Goal: Task Accomplishment & Management: Use online tool/utility

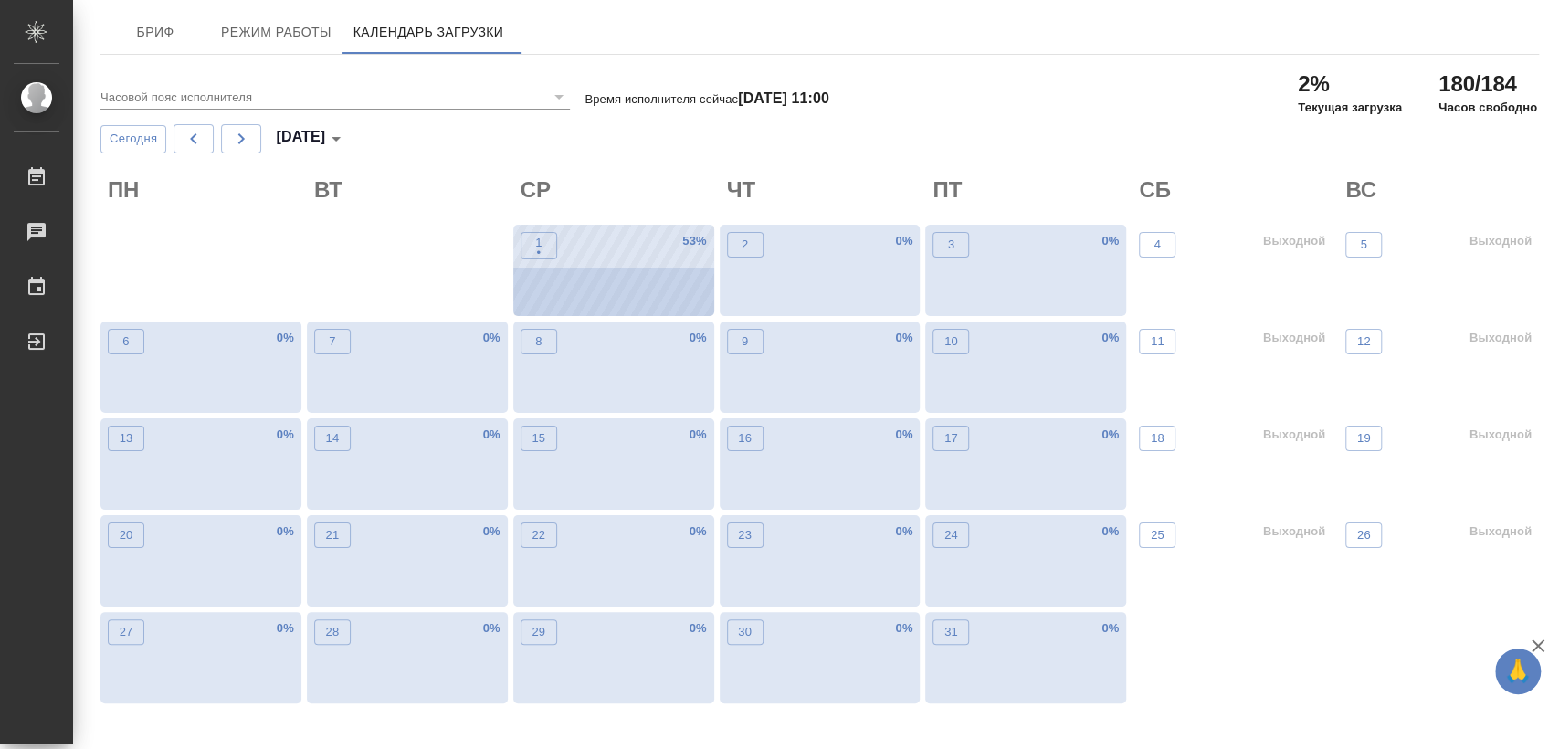
click at [581, 287] on div "1 • 53 %" at bounding box center [613, 270] width 201 height 91
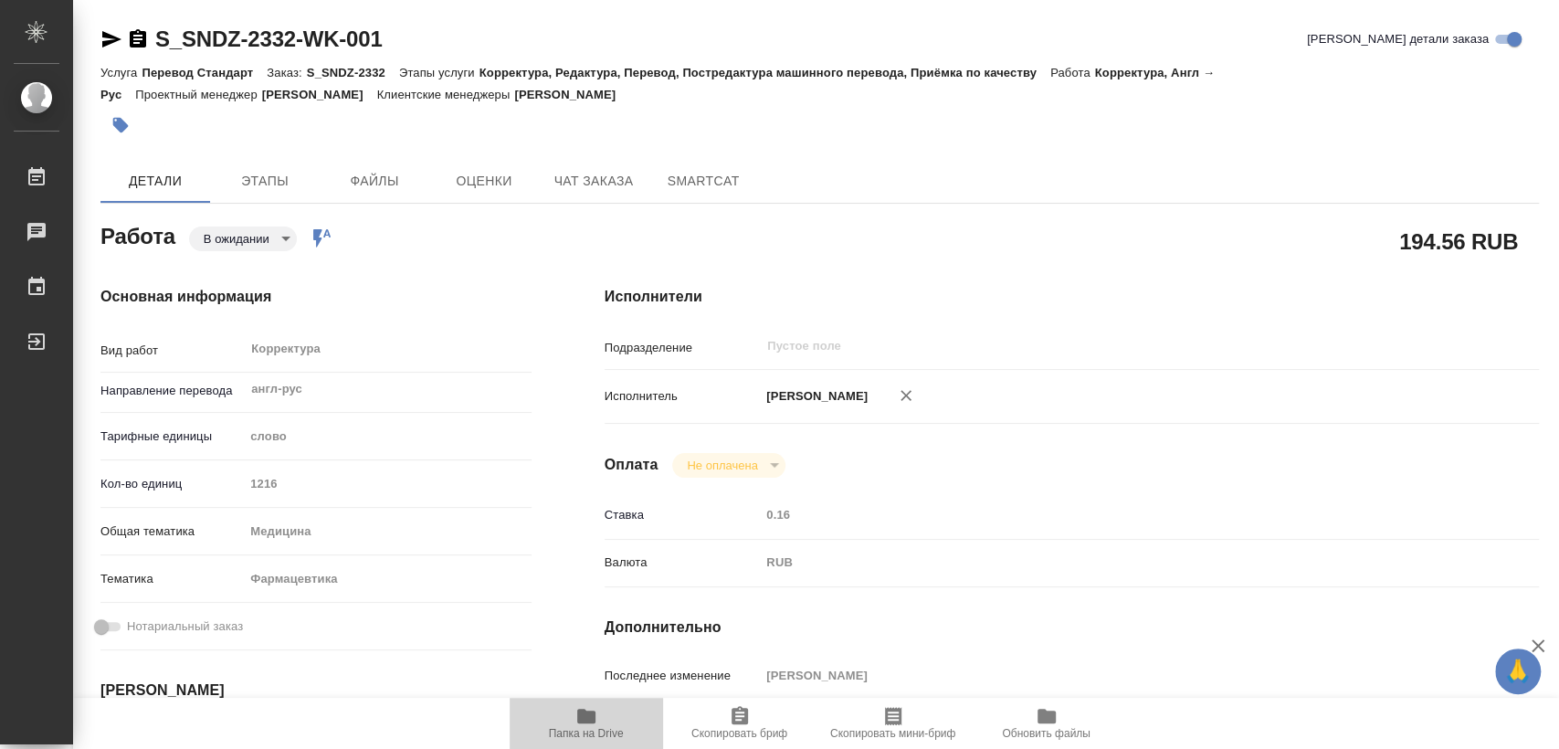
click at [586, 719] on icon "button" at bounding box center [586, 716] width 18 height 15
click at [132, 37] on icon "button" at bounding box center [138, 38] width 16 height 18
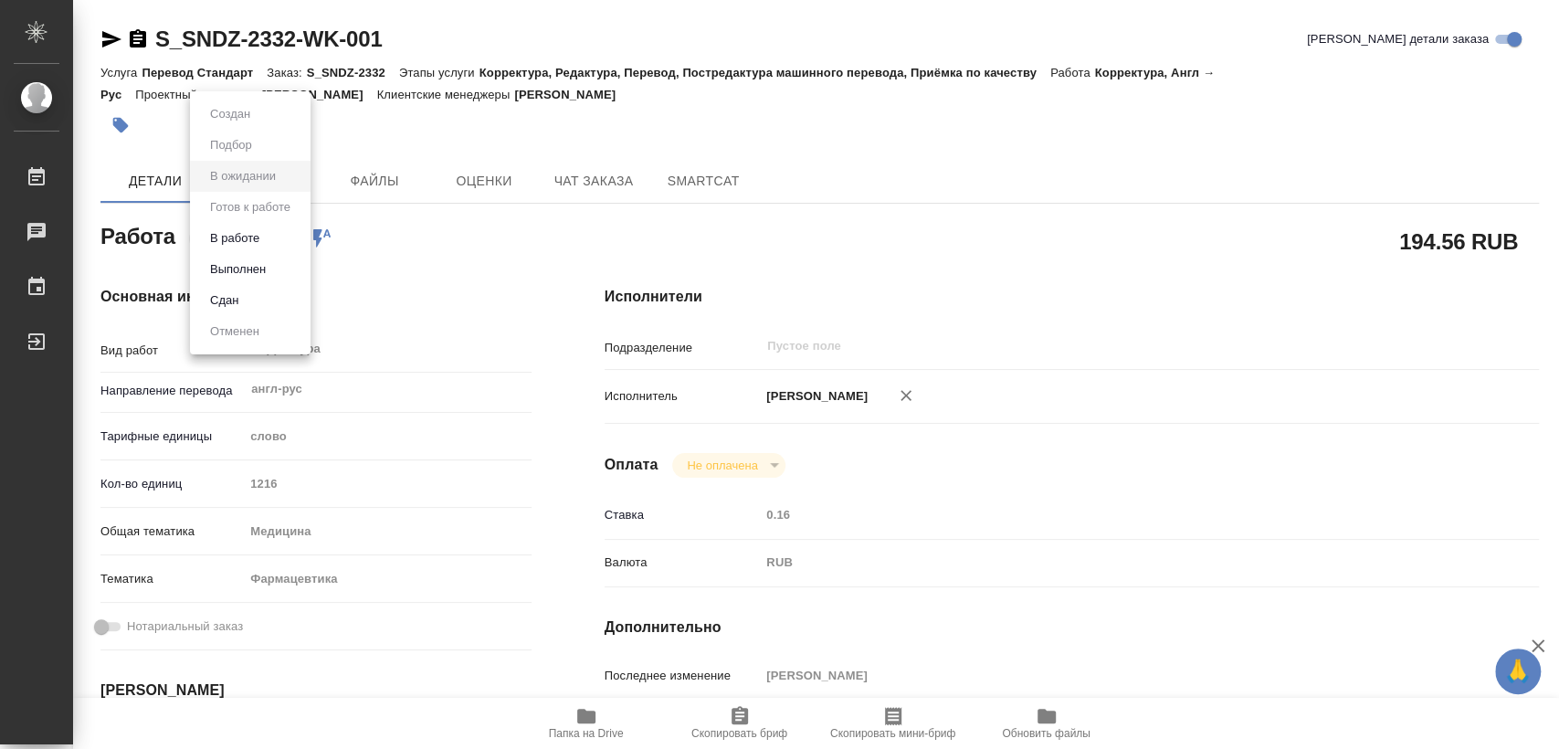
click at [293, 244] on body "🙏 .cls-1 fill:#fff; AWATERA Kozinets Larisa Работы 0 Чаты График Выйти S_SNDZ-2…" at bounding box center [779, 374] width 1559 height 749
click at [226, 307] on button "Сдан" at bounding box center [224, 300] width 39 height 20
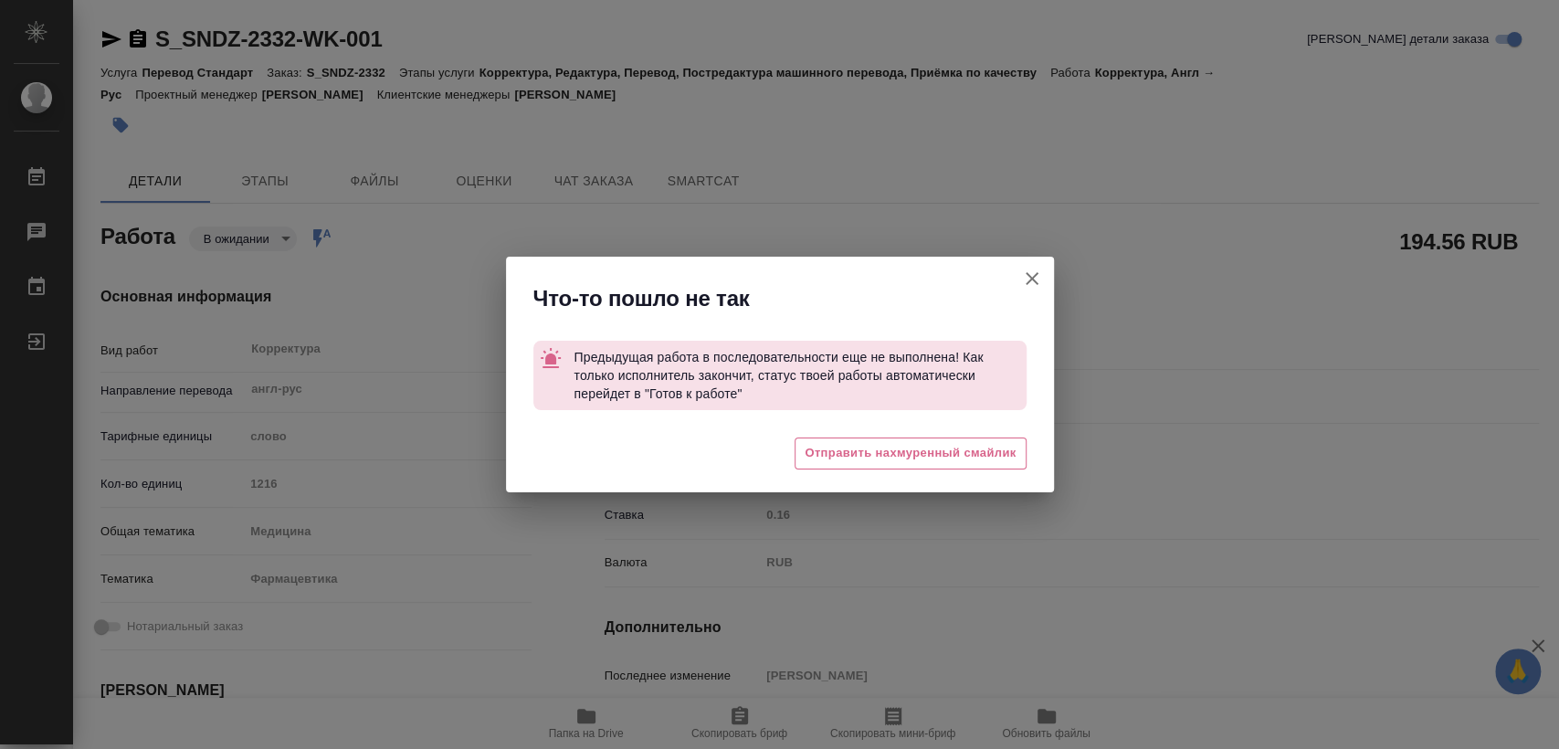
type textarea "x"
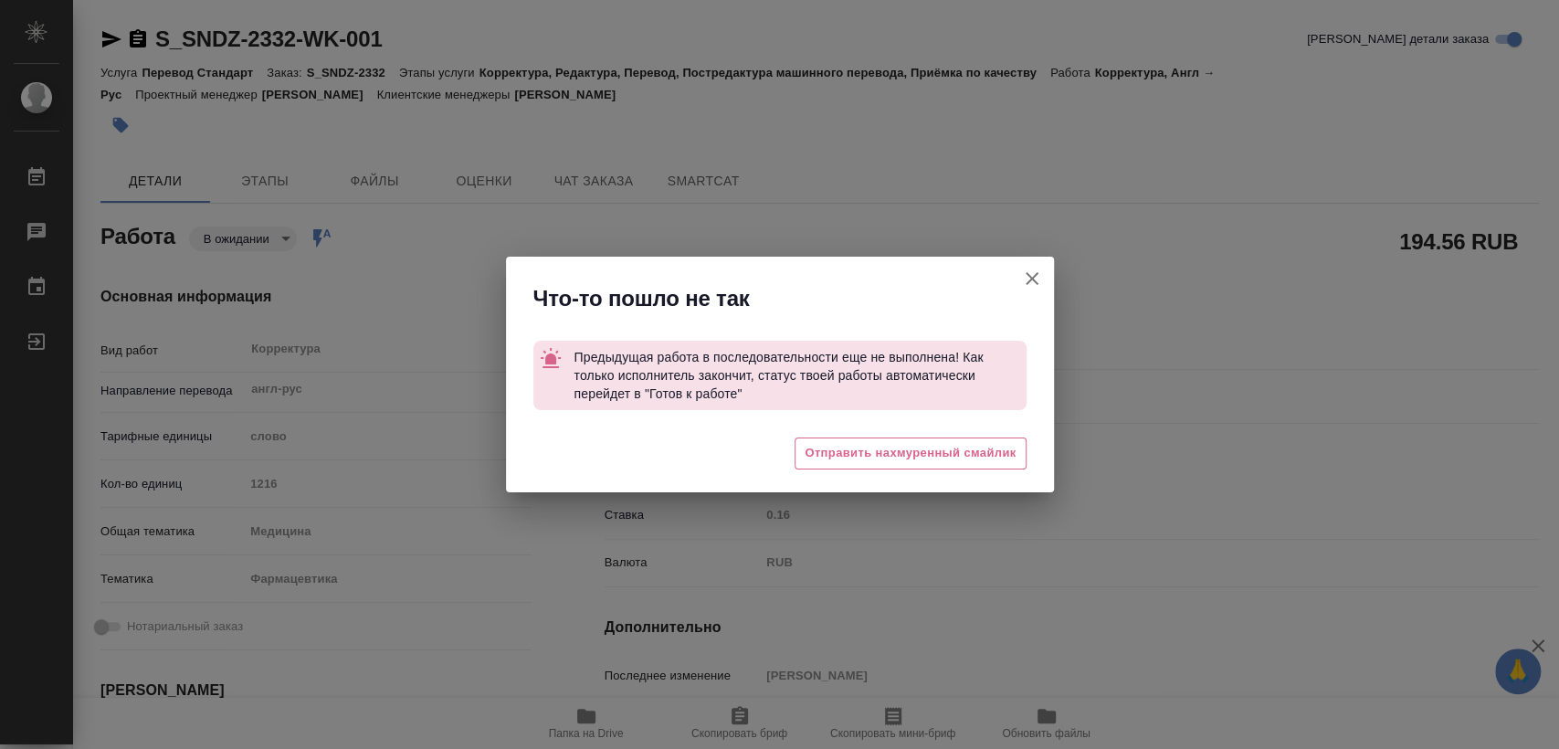
type textarea "x"
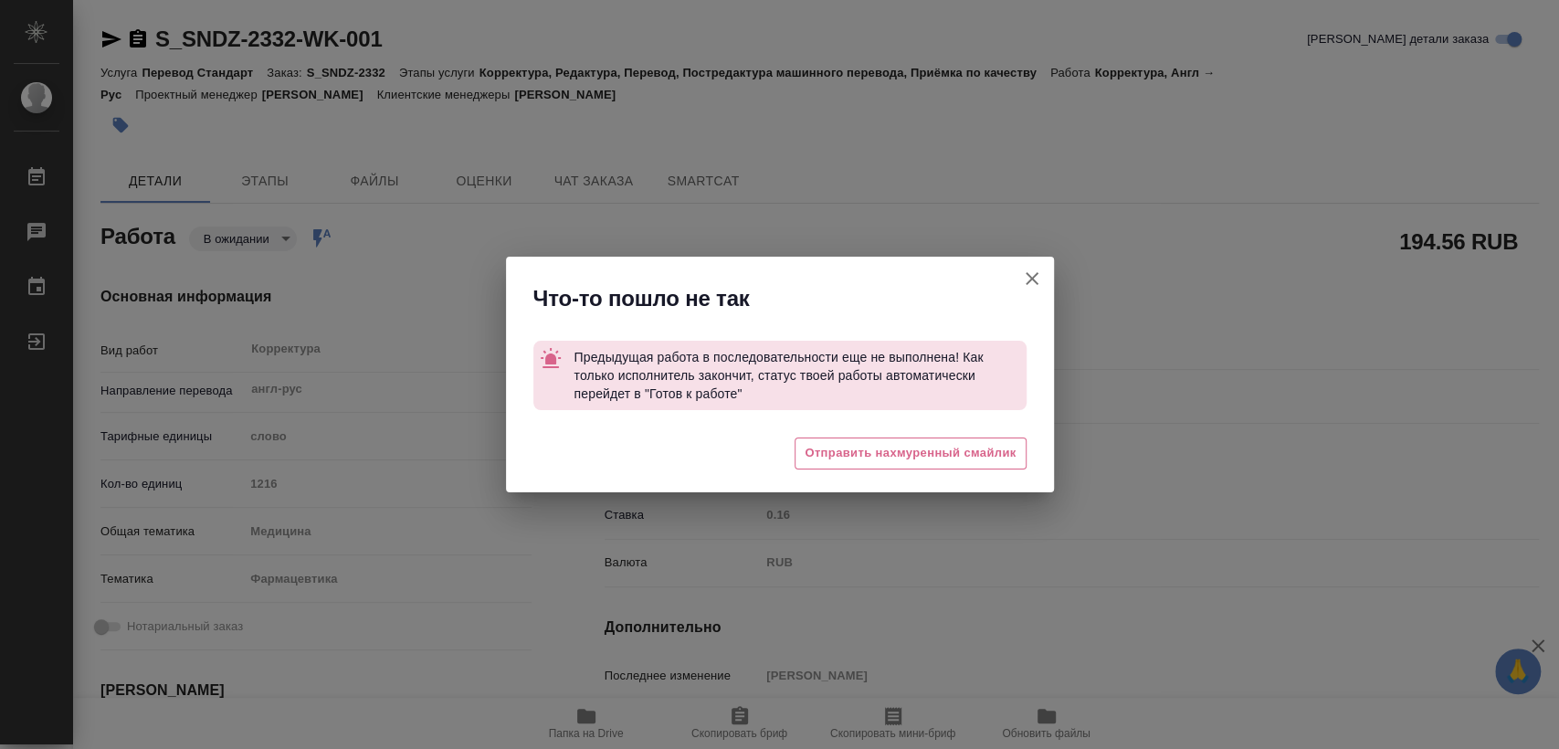
type textarea "x"
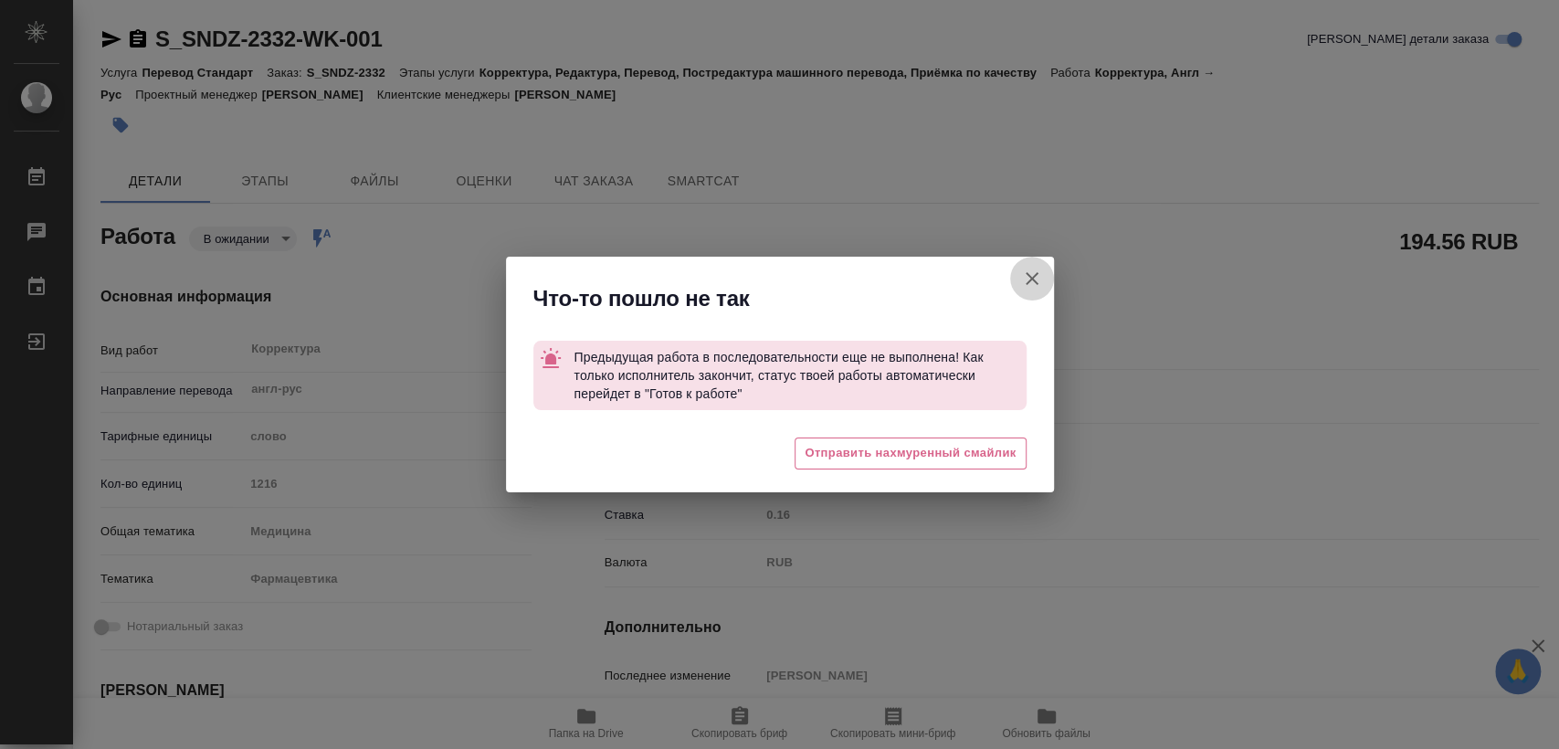
click at [1030, 280] on icon "button" at bounding box center [1032, 279] width 22 height 22
type textarea "x"
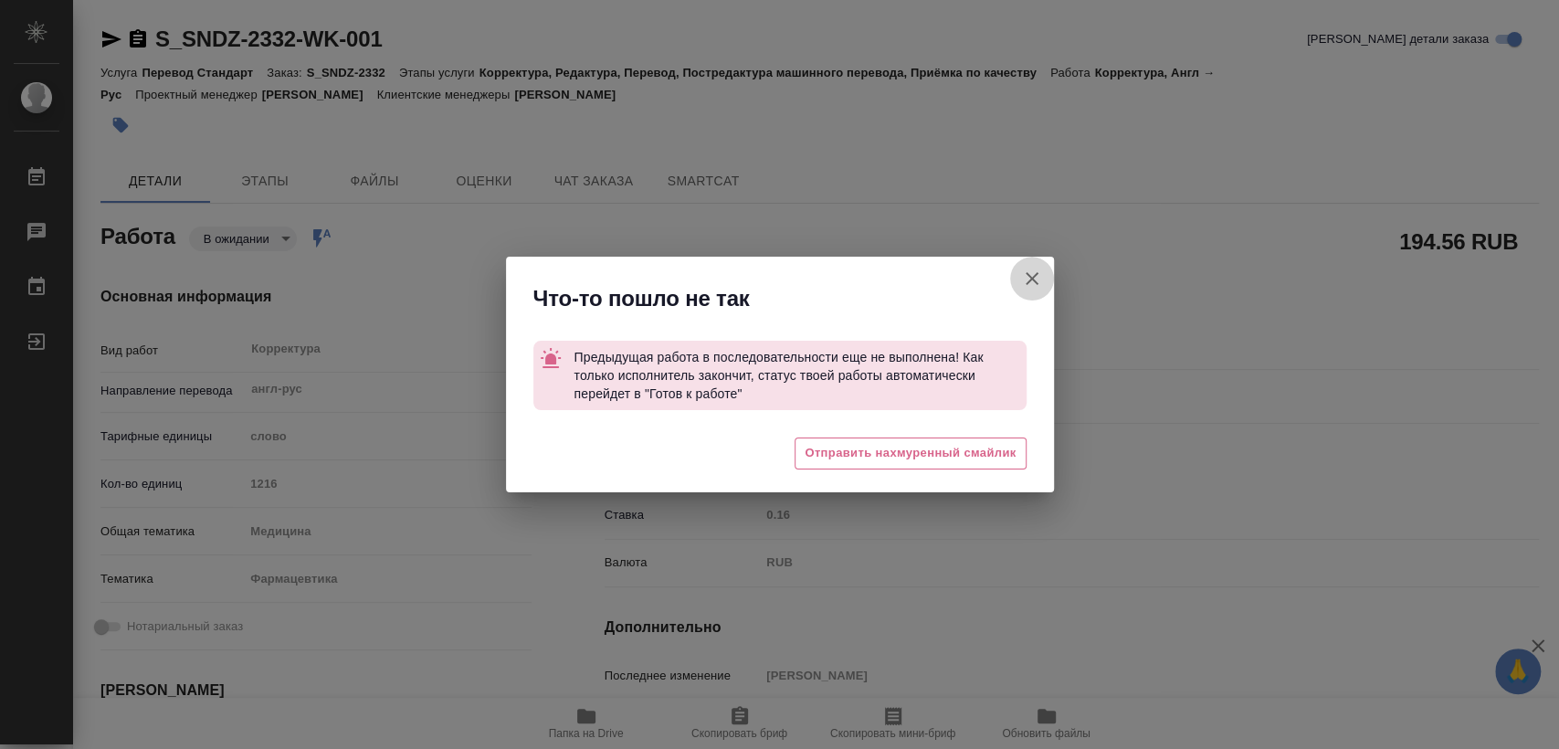
type textarea "x"
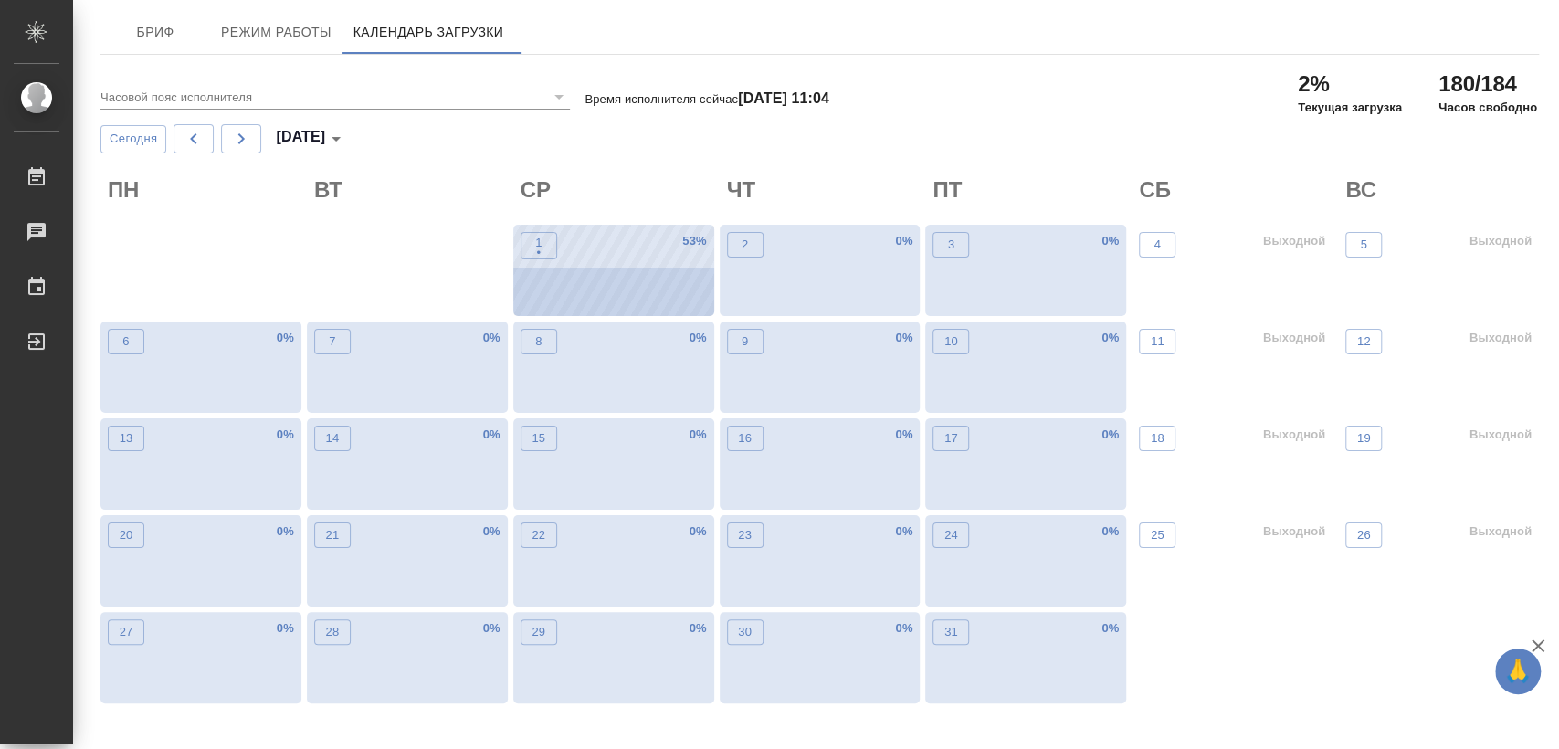
click at [594, 269] on div "1 • 53 %" at bounding box center [613, 270] width 201 height 91
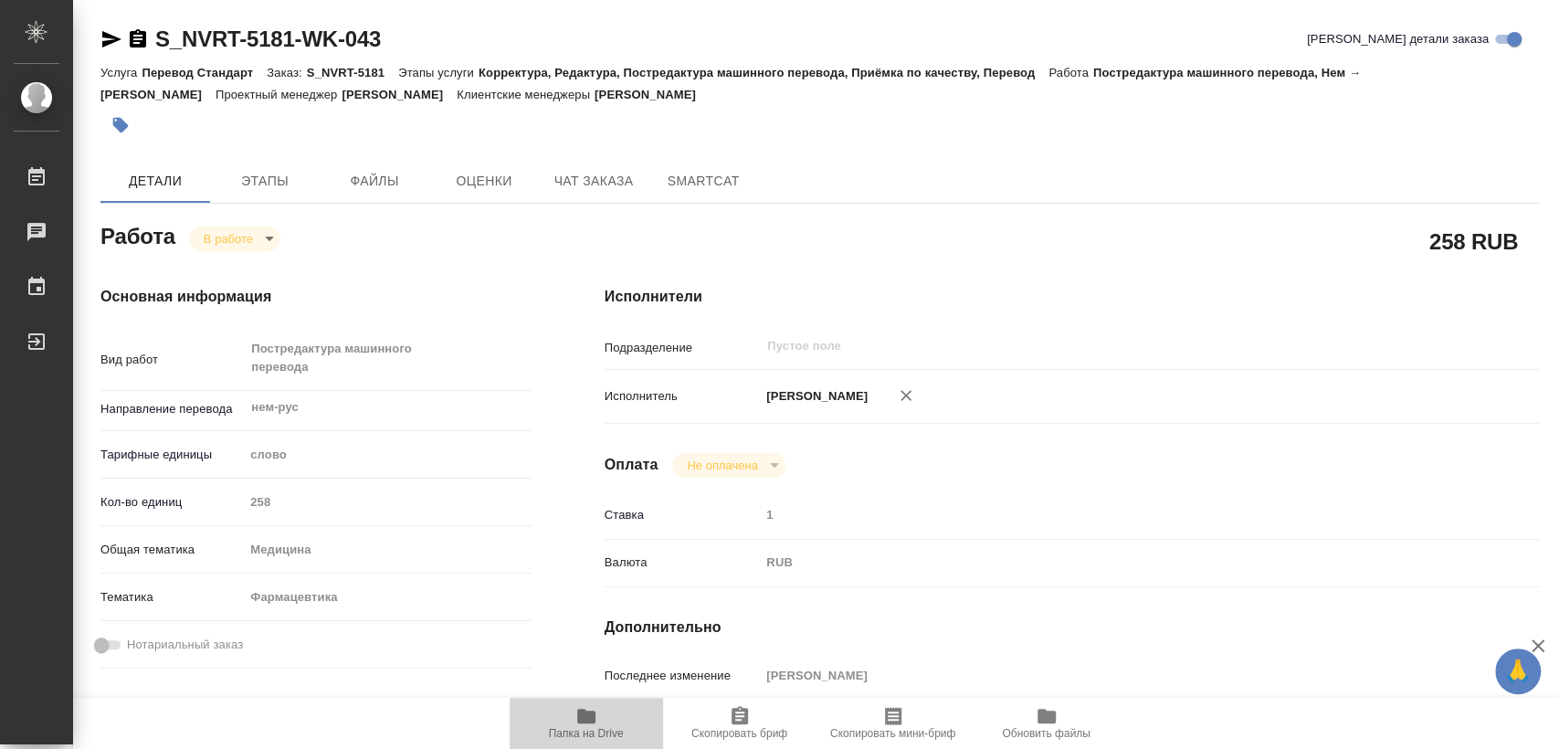
click at [593, 714] on icon "button" at bounding box center [586, 716] width 18 height 15
click at [270, 241] on body "🙏 .cls-1 fill:#fff; AWATERA Kozinets Larisa Работы 0 Чаты График Выйти S_NVRT-5…" at bounding box center [779, 374] width 1559 height 749
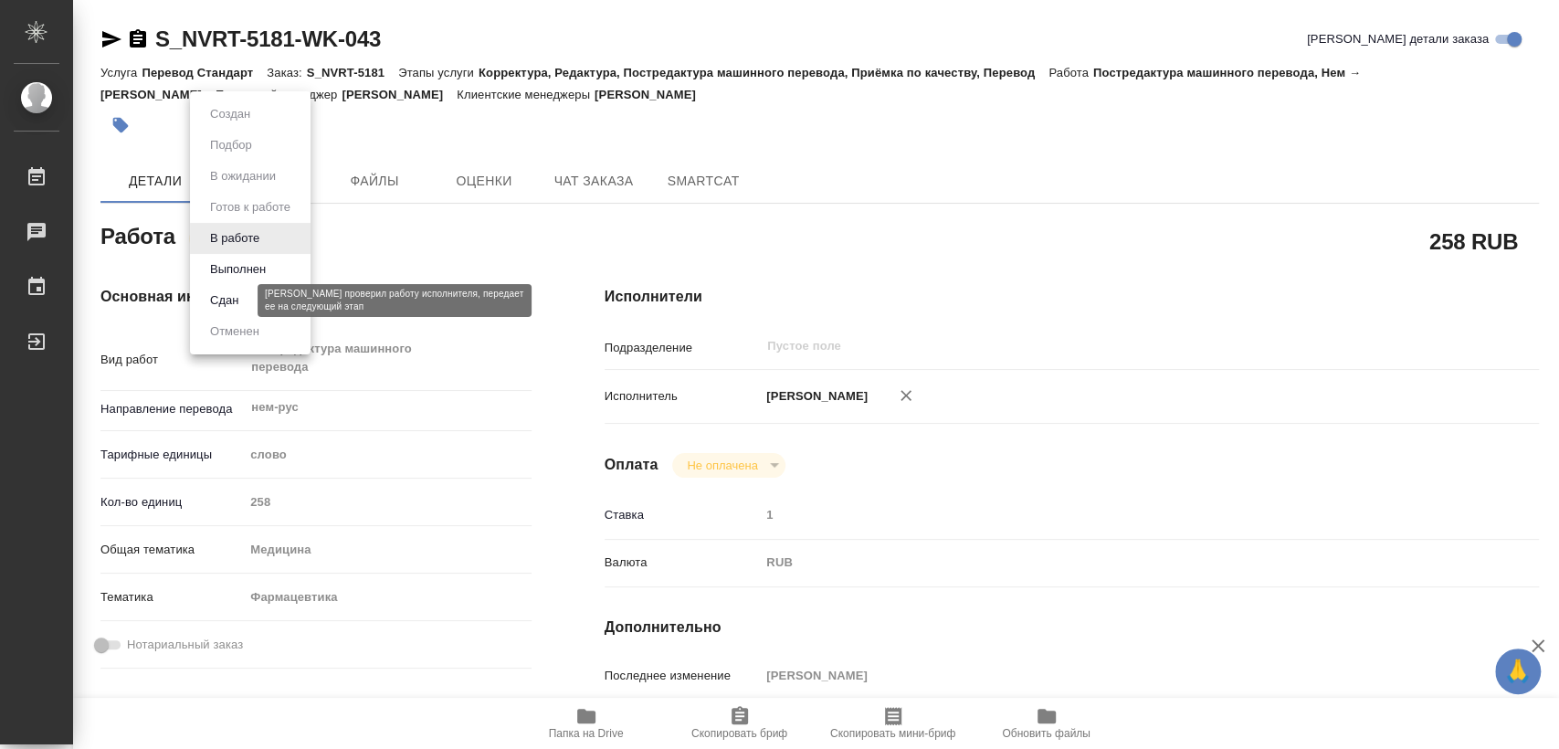
click at [240, 304] on button "Сдан" at bounding box center [224, 300] width 39 height 20
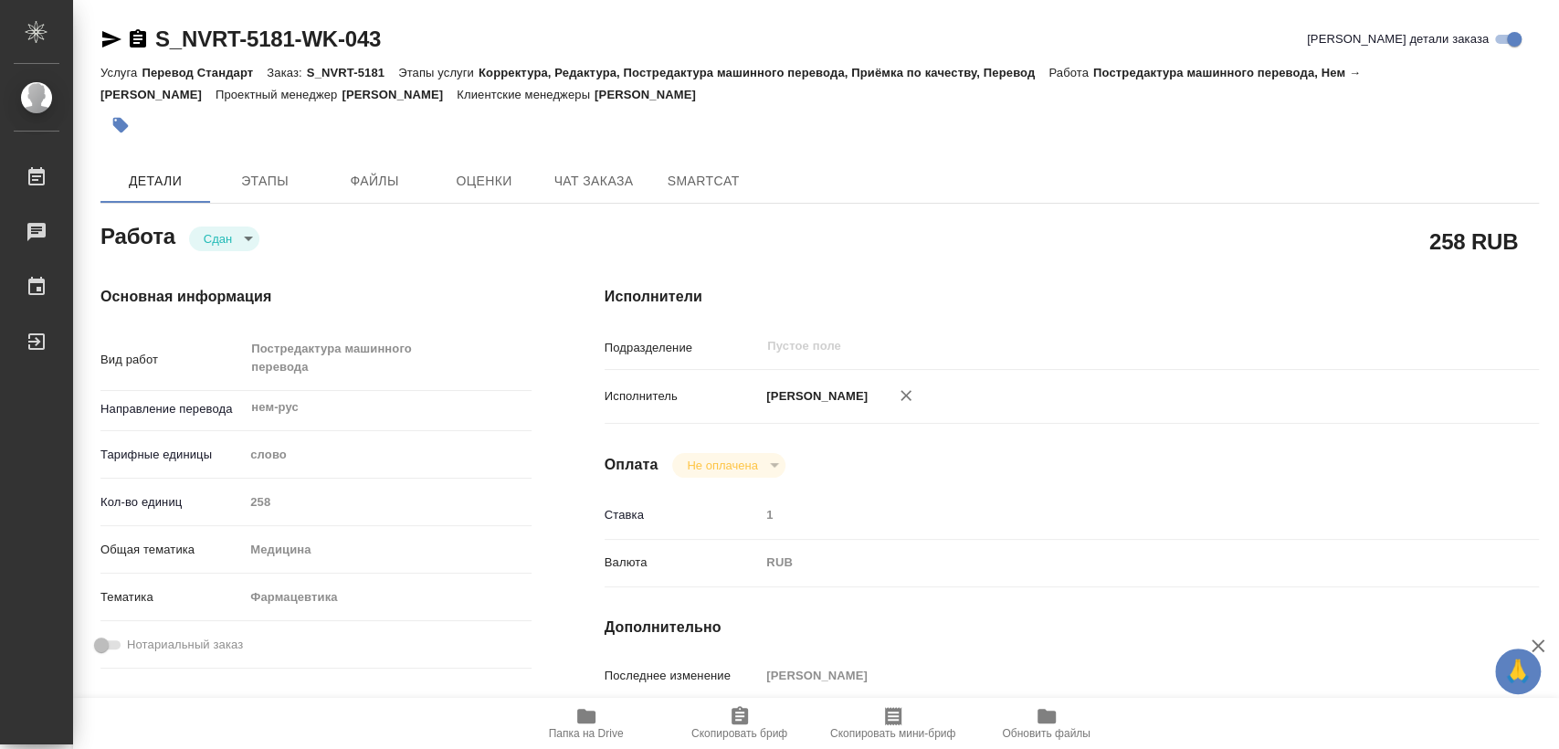
type textarea "x"
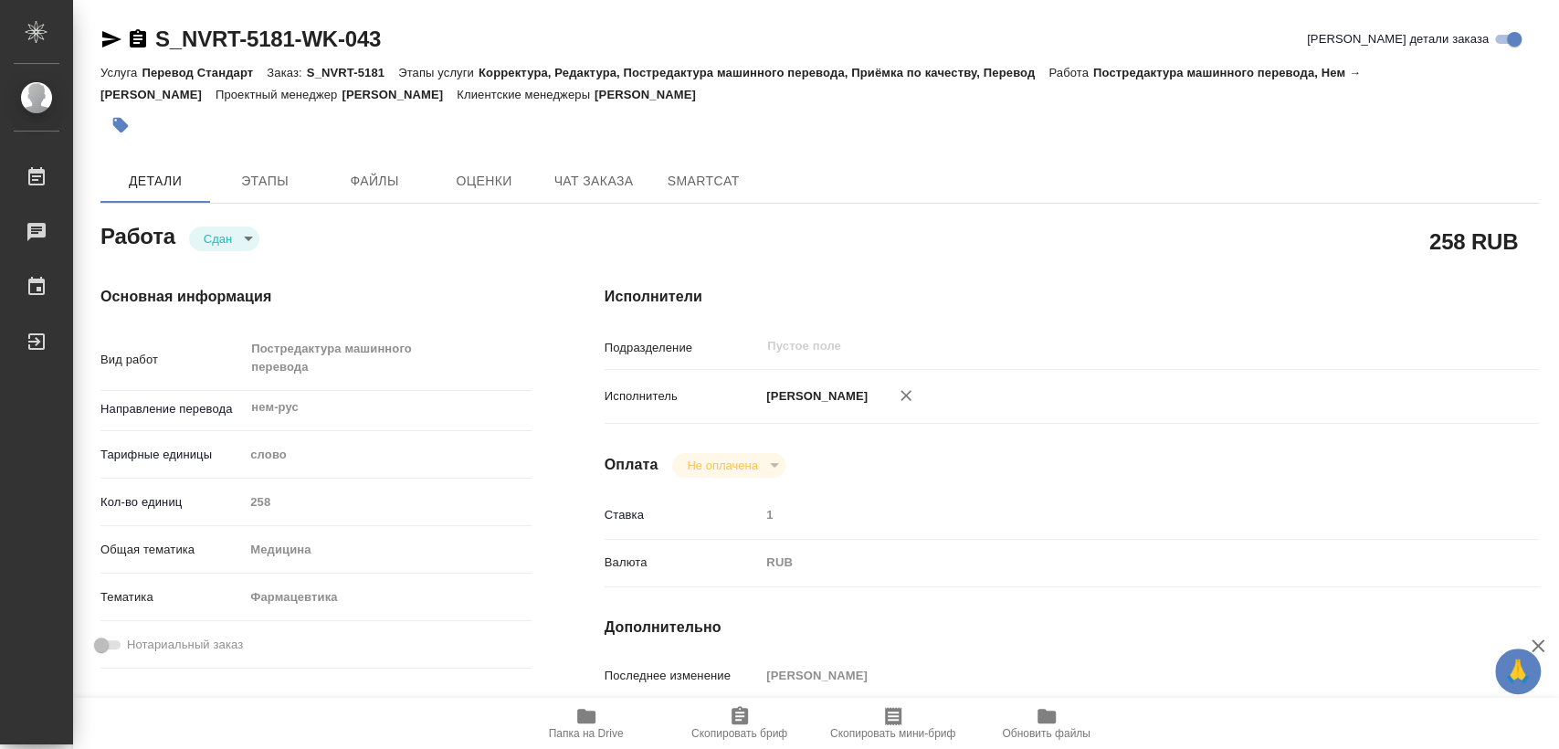
type textarea "x"
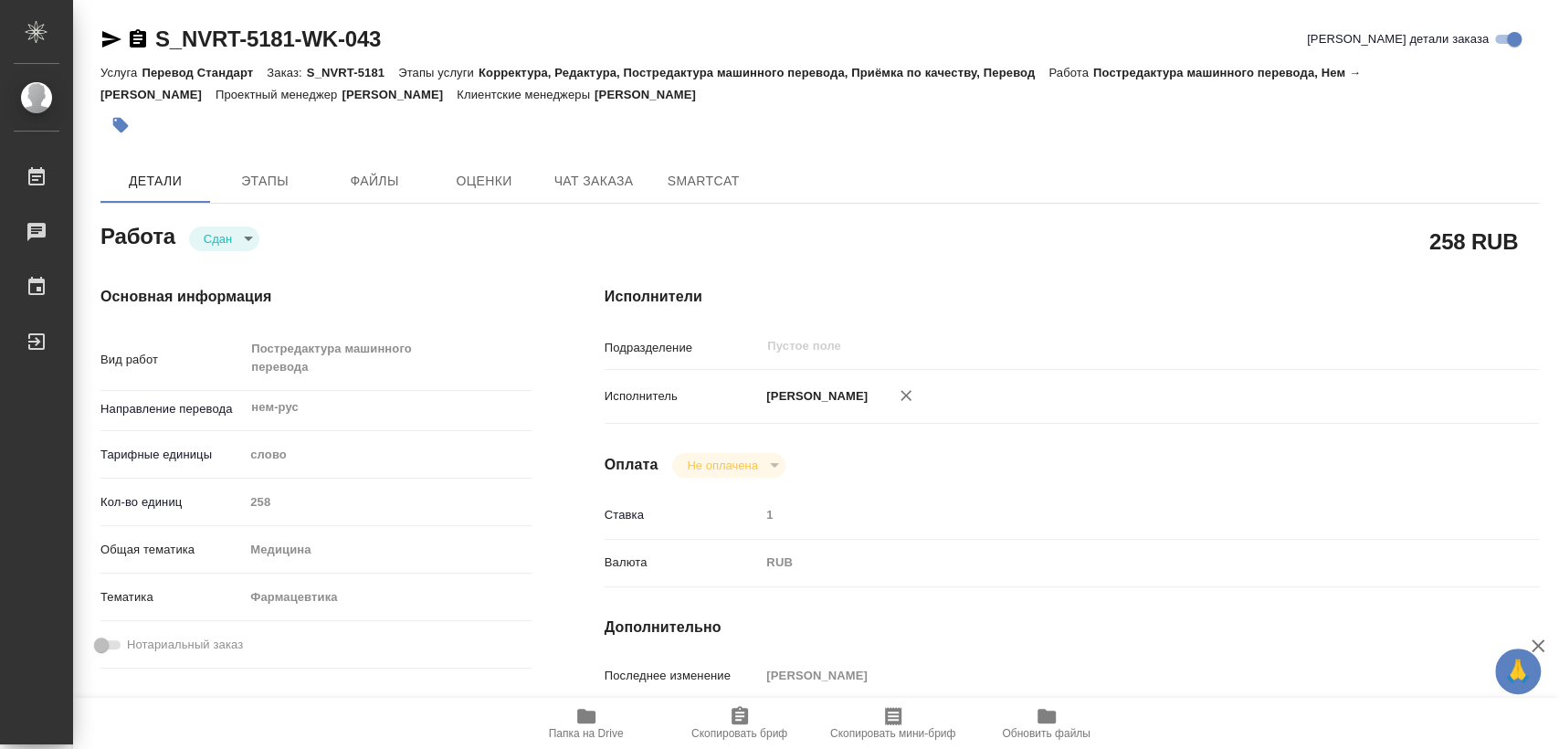
type textarea "x"
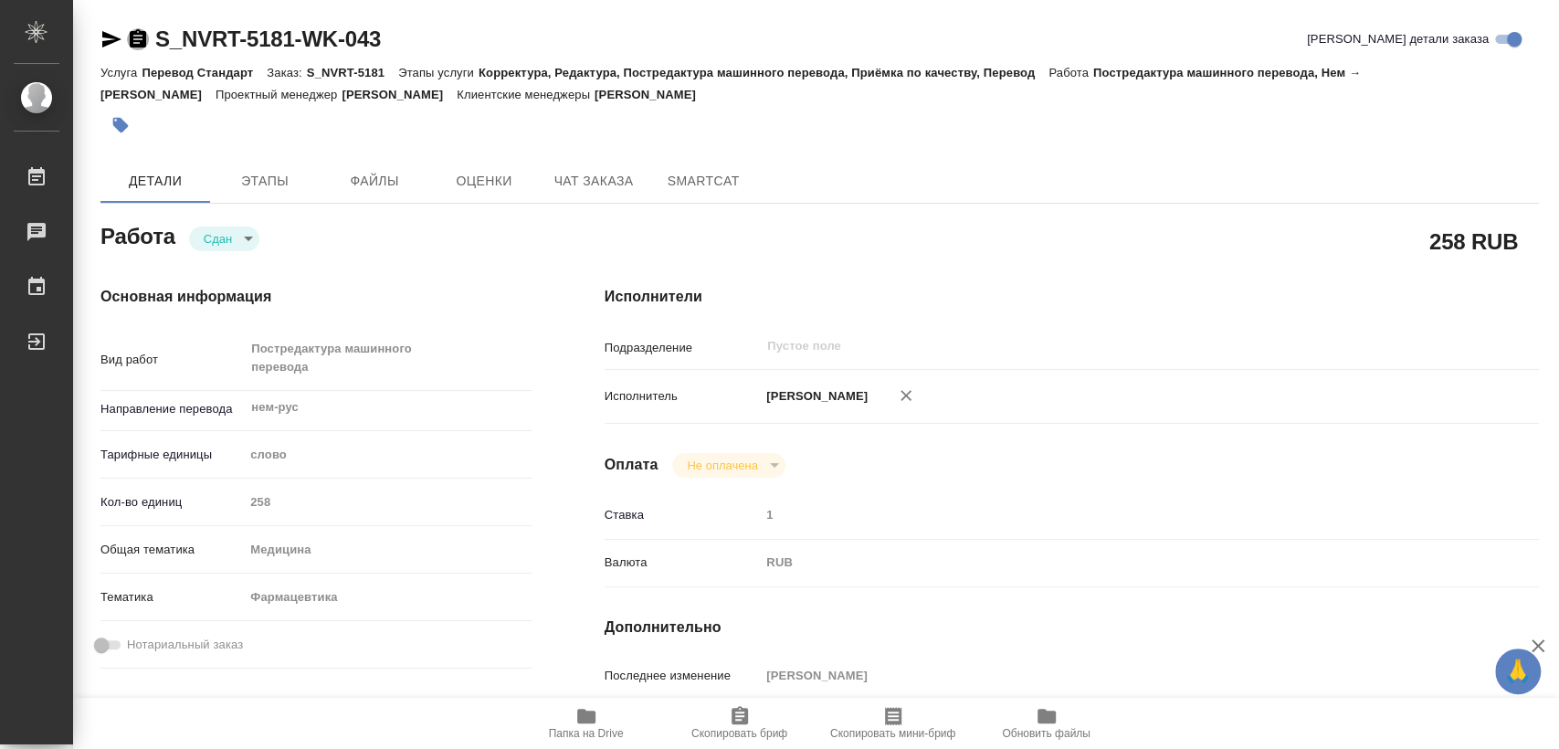
click at [134, 39] on icon "button" at bounding box center [138, 39] width 22 height 22
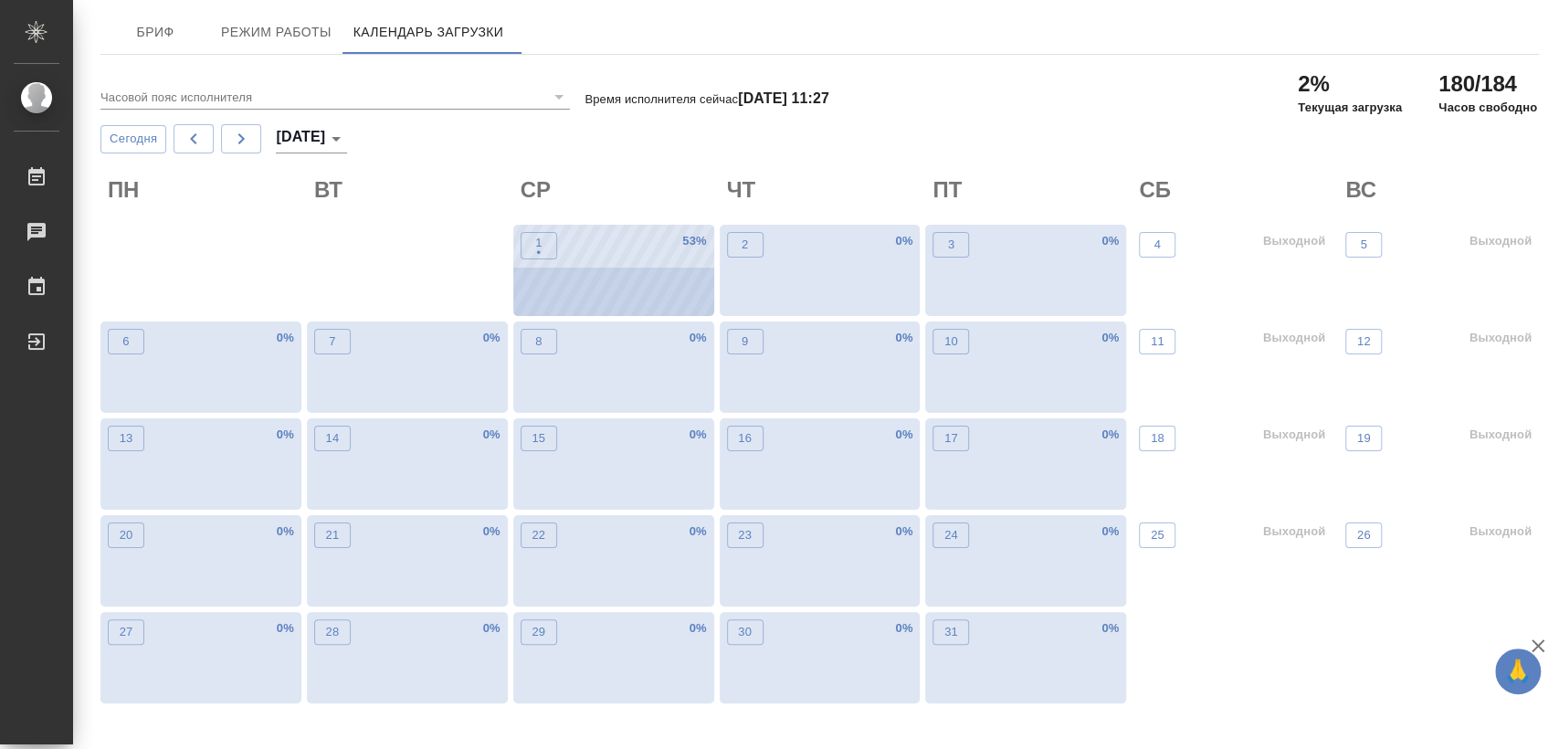
click at [635, 277] on div "1 • 53 %" at bounding box center [613, 270] width 201 height 91
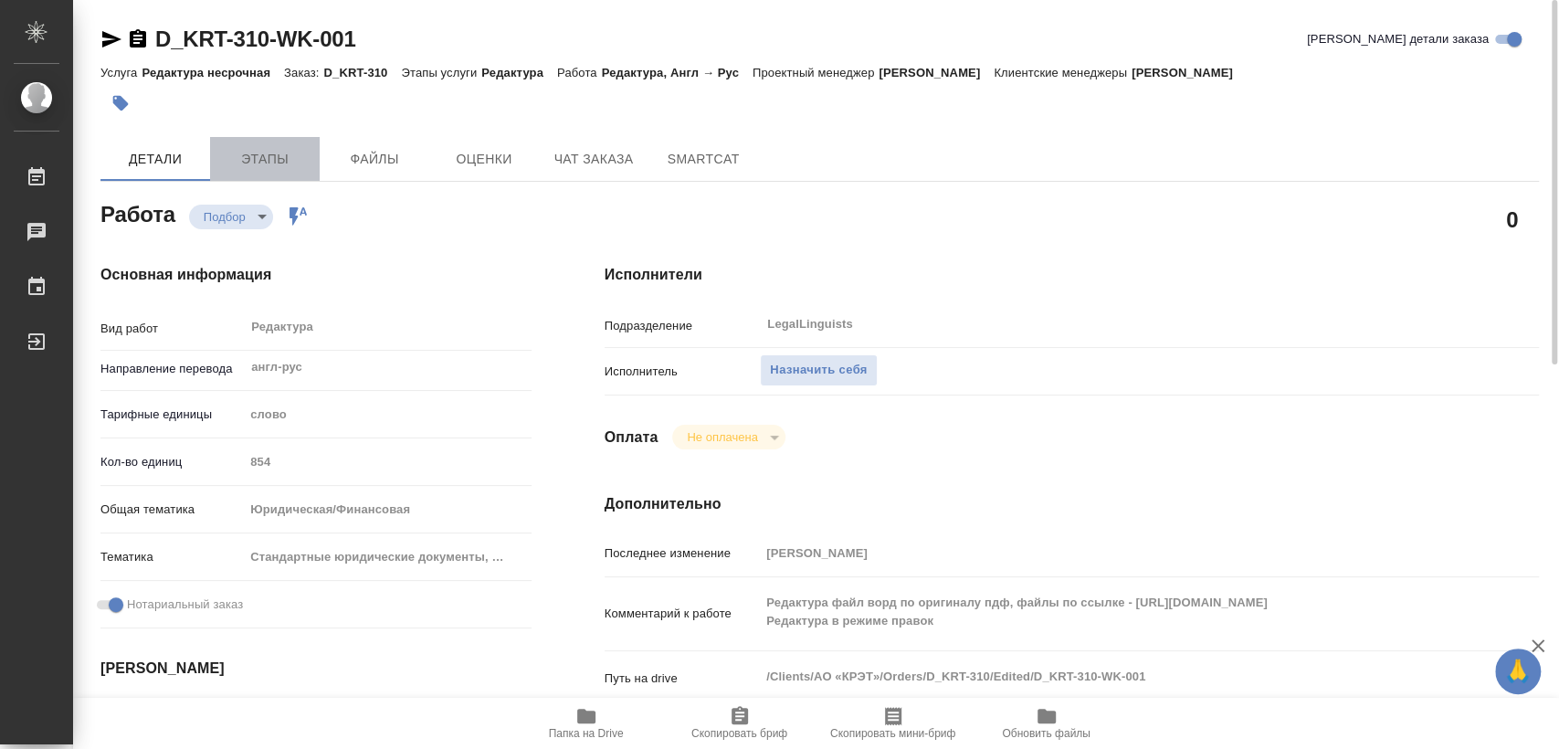
click at [250, 161] on span "Этапы" at bounding box center [265, 159] width 88 height 23
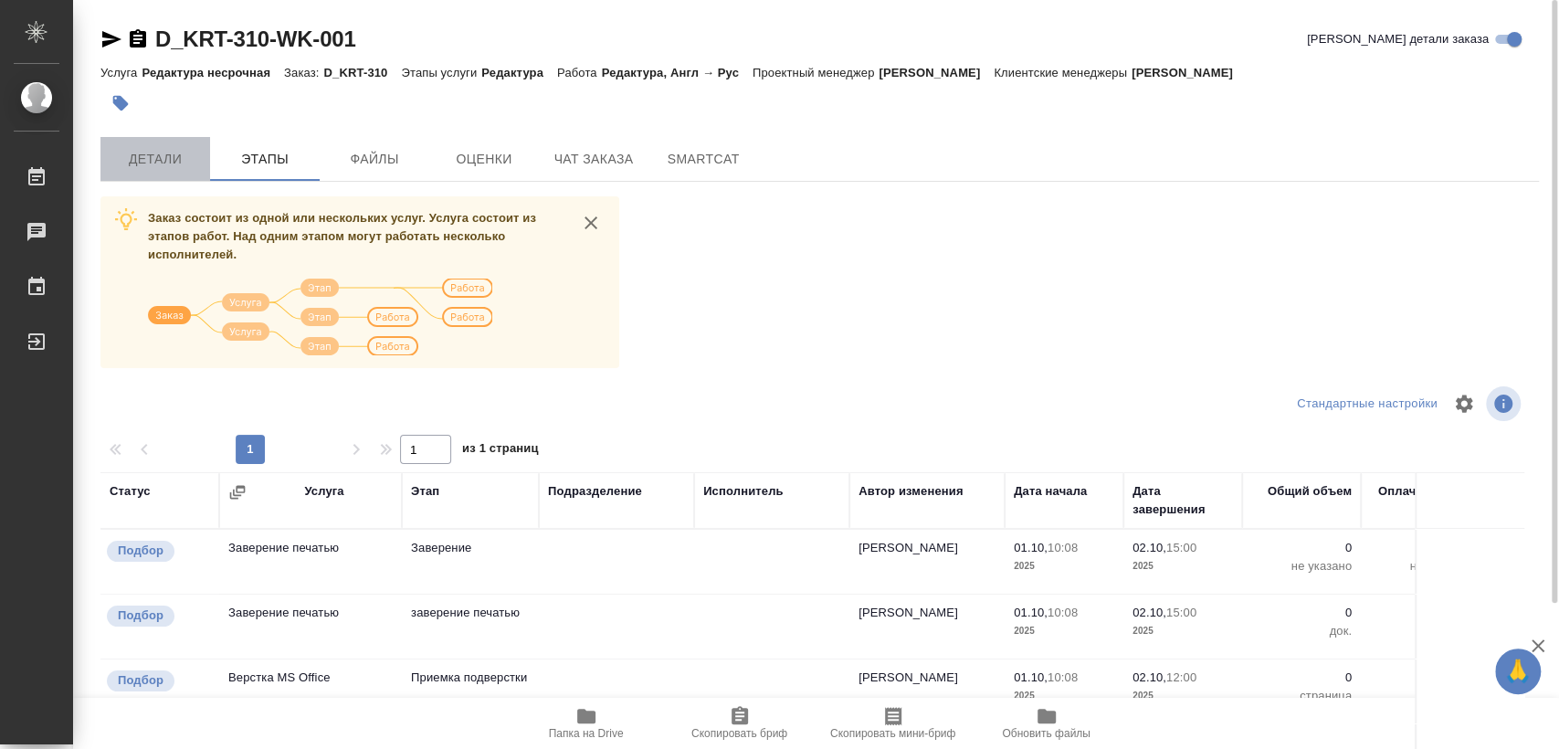
click at [141, 163] on span "Детали" at bounding box center [155, 159] width 88 height 23
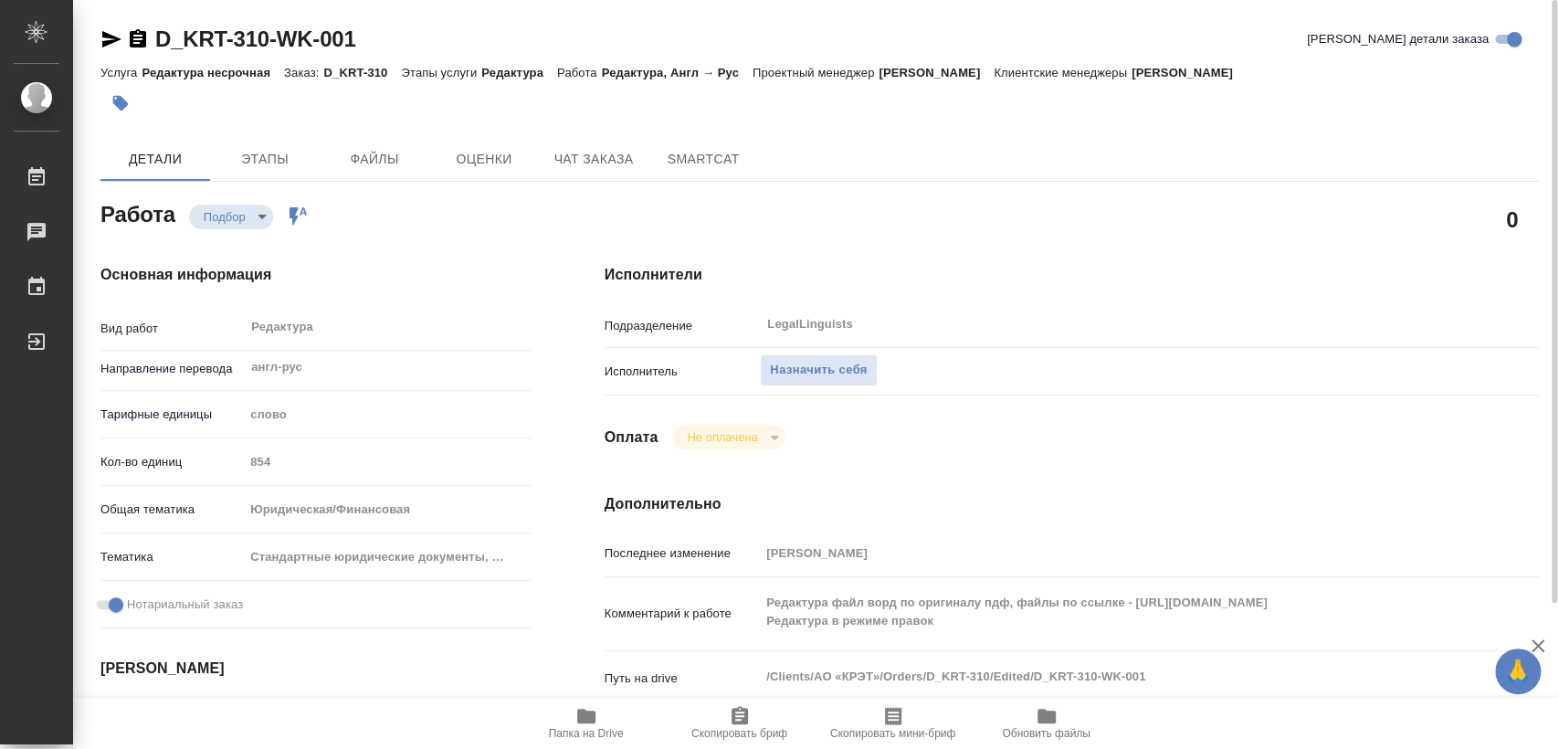
type textarea "x"
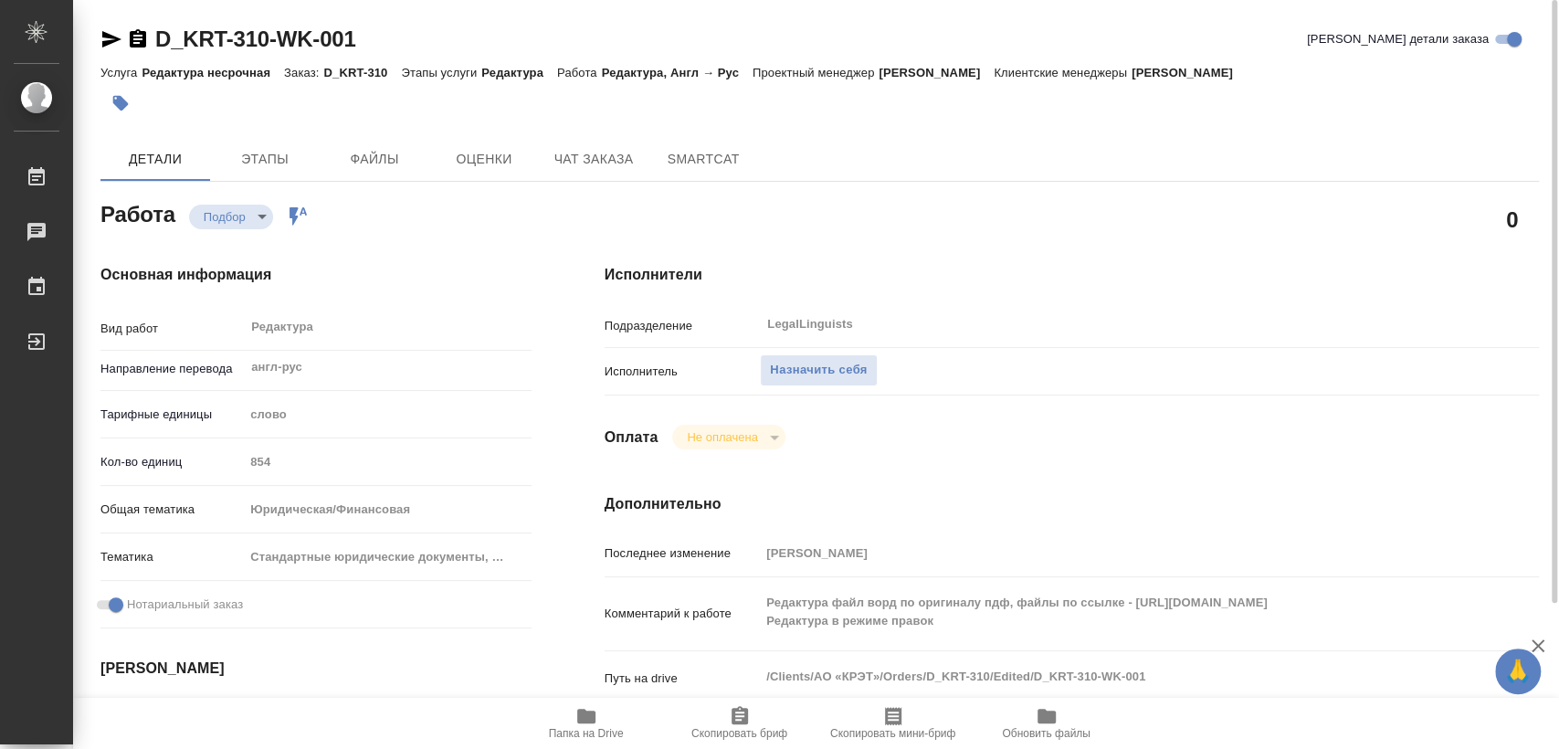
type textarea "x"
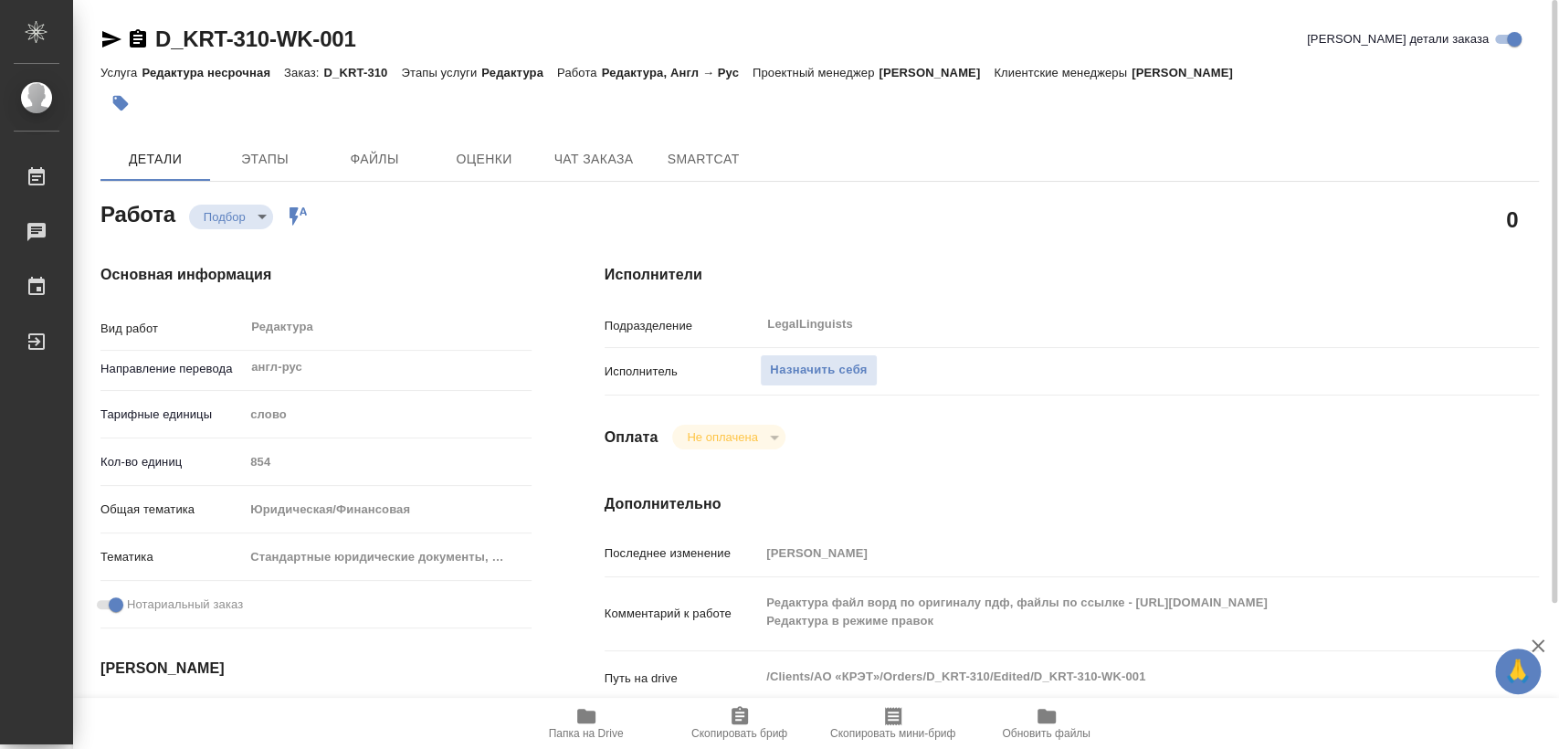
type textarea "x"
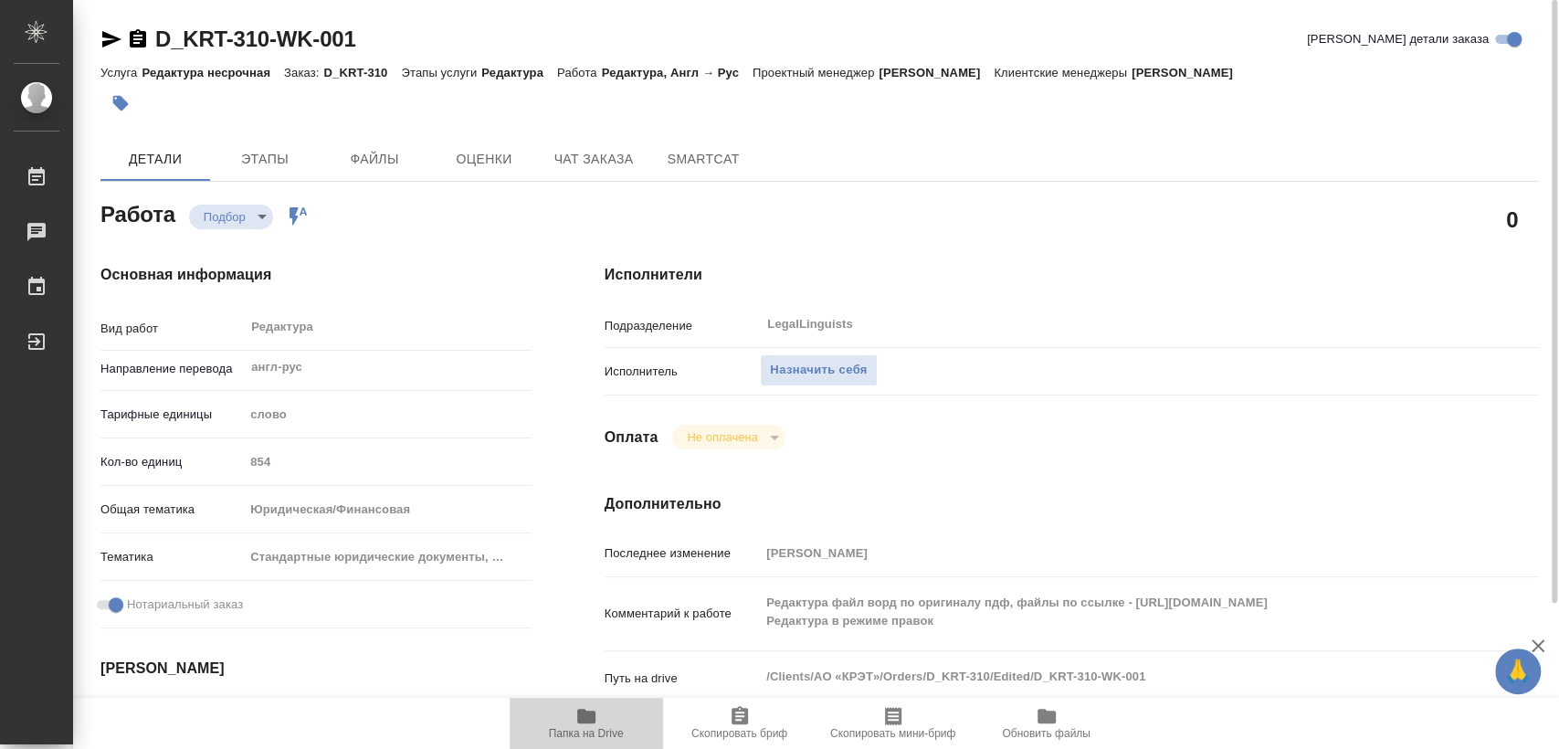
click at [591, 715] on icon "button" at bounding box center [586, 716] width 18 height 15
click at [603, 163] on span "Чат заказа" at bounding box center [594, 159] width 88 height 23
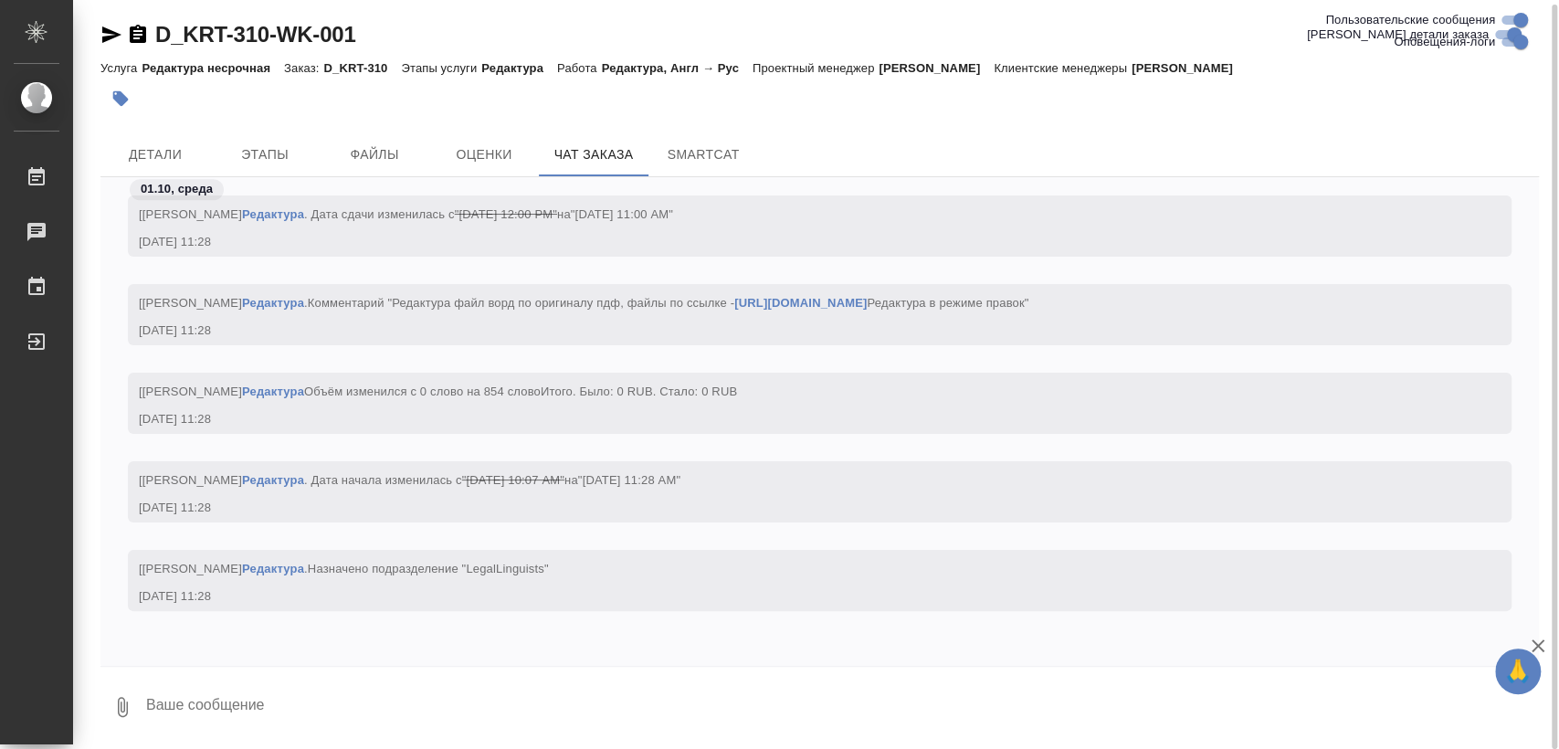
scroll to position [1203, 0]
click at [168, 148] on span "Детали" at bounding box center [155, 154] width 88 height 23
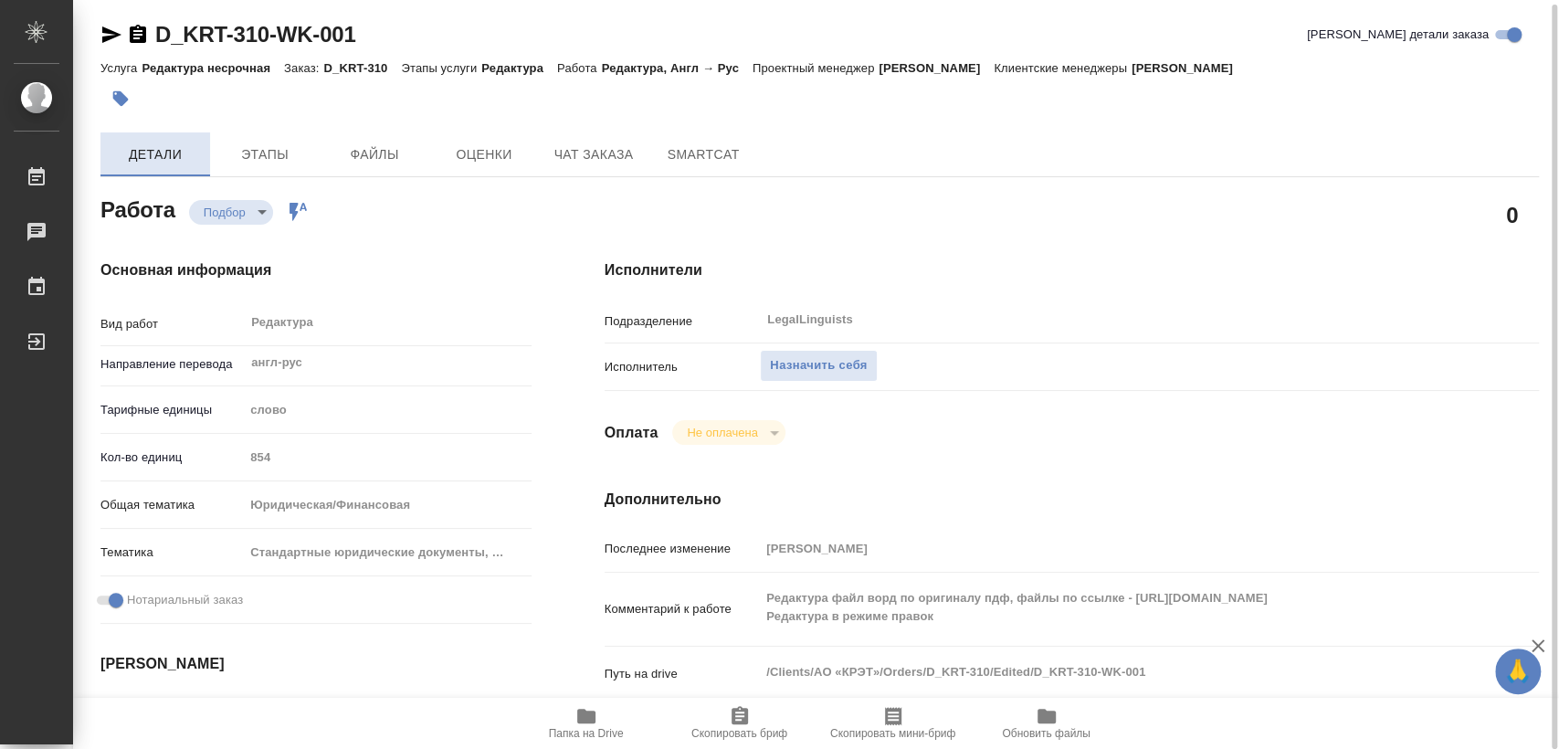
type textarea "x"
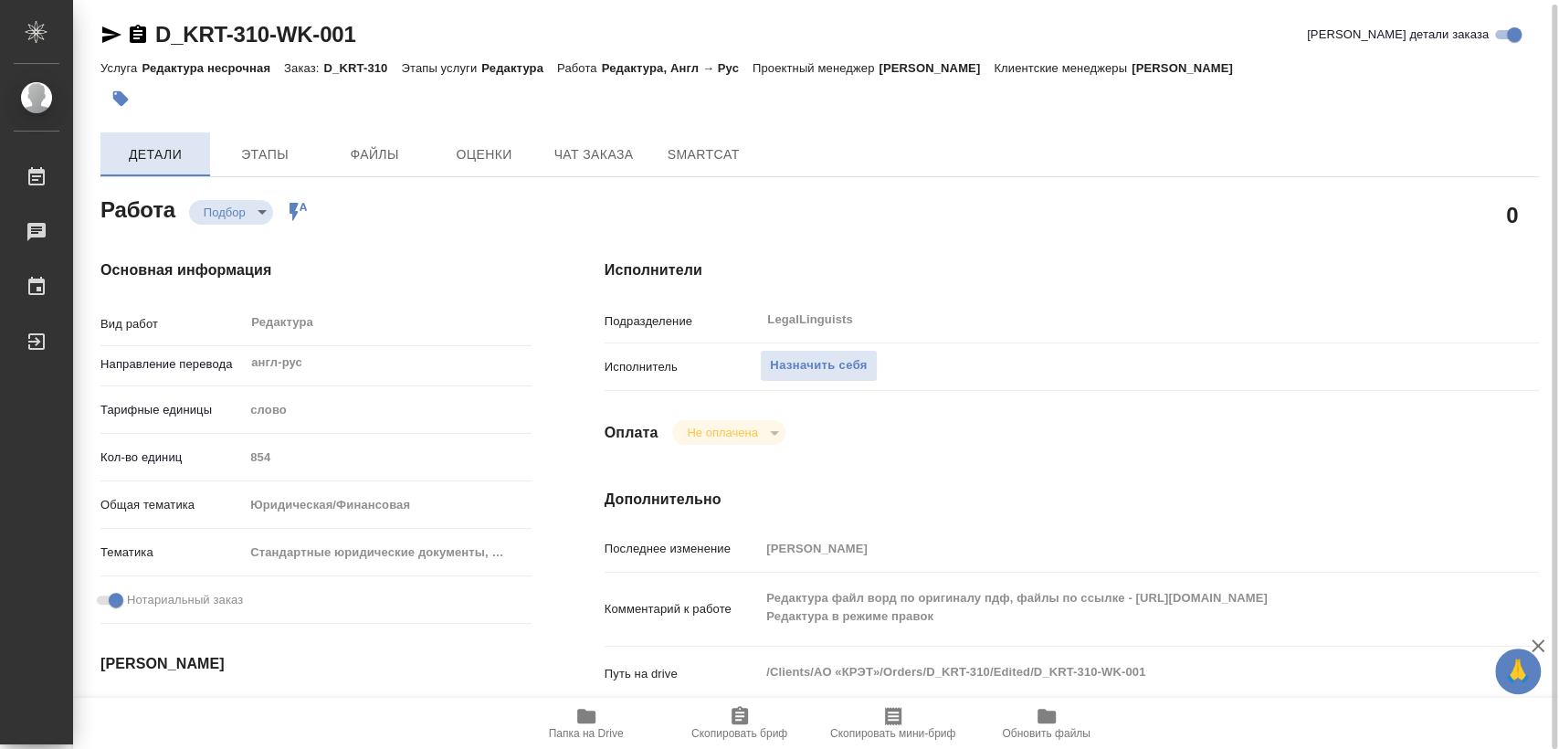
type textarea "x"
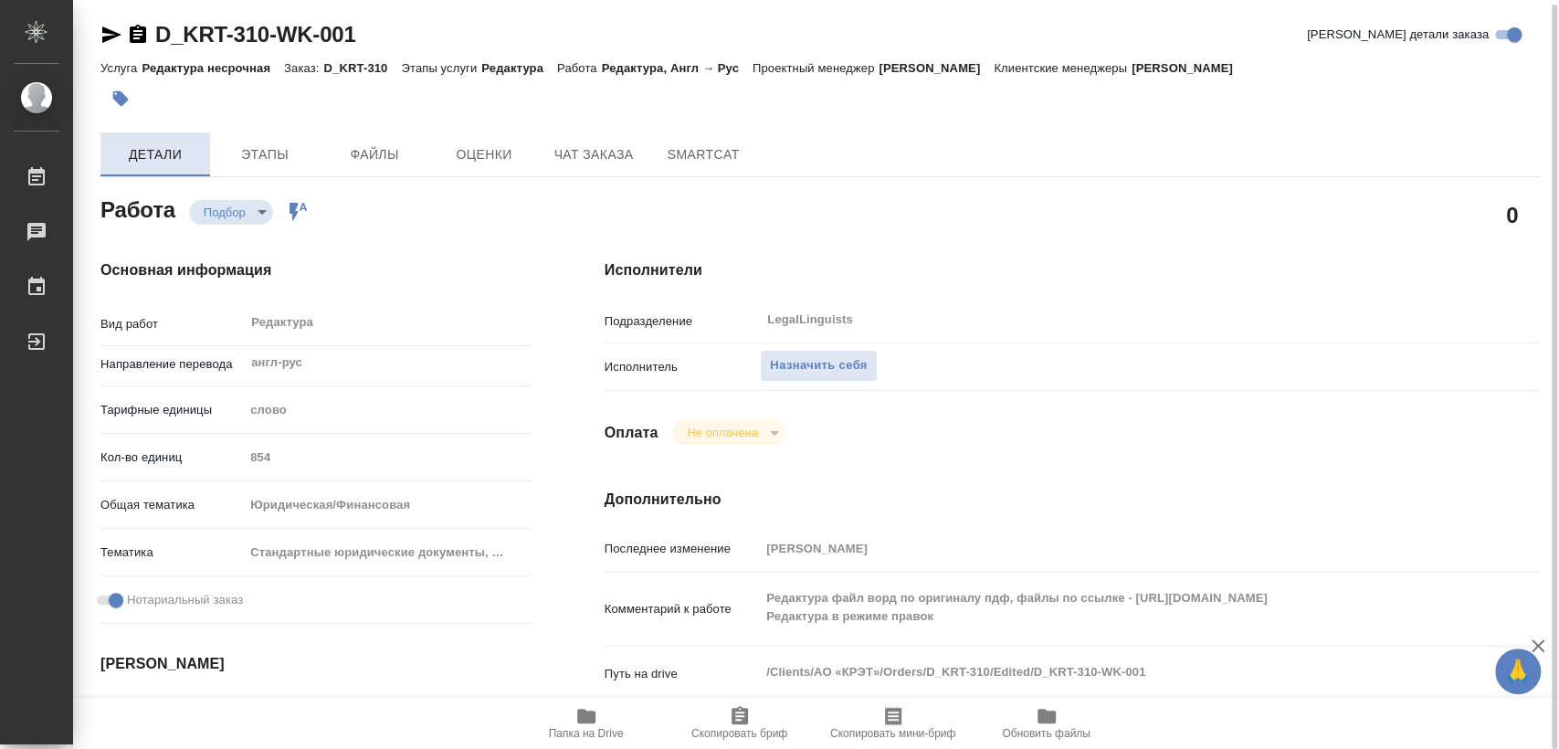
type textarea "x"
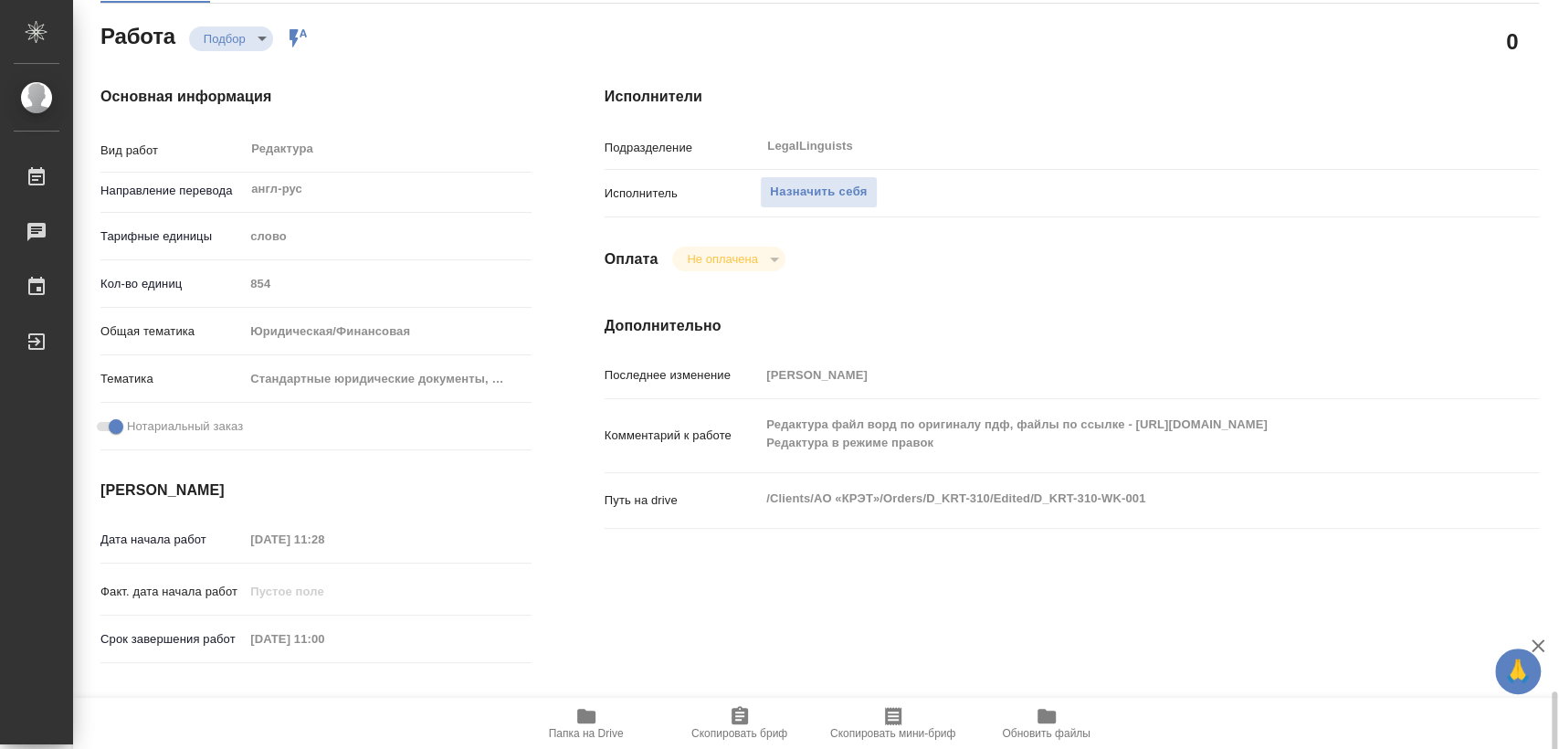
scroll to position [77, 0]
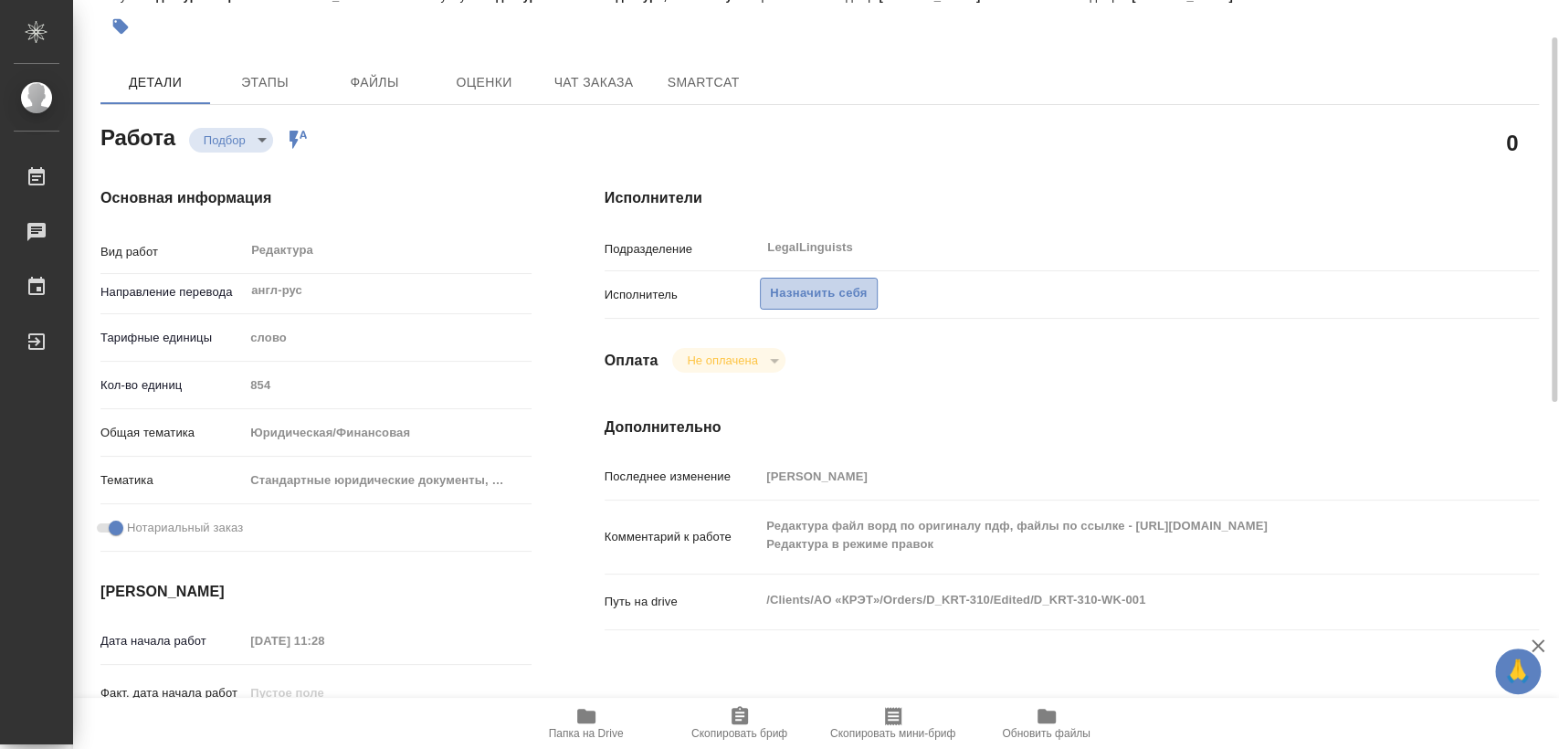
click at [853, 294] on span "Назначить себя" at bounding box center [818, 293] width 97 height 21
